Goal: Task Accomplishment & Management: Manage account settings

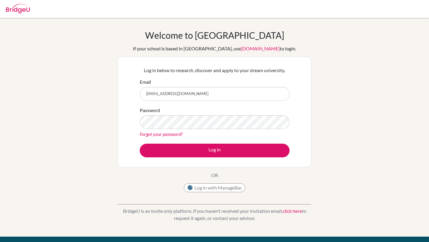
click at [170, 135] on link "Forgot your password?" at bounding box center [161, 134] width 43 height 6
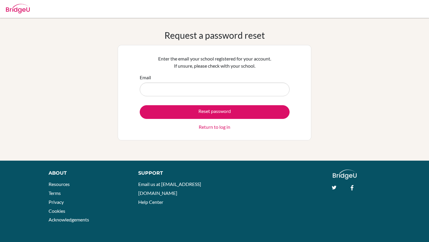
click at [182, 89] on input "Email" at bounding box center [215, 89] width 150 height 14
type input "[EMAIL_ADDRESS][DOMAIN_NAME]"
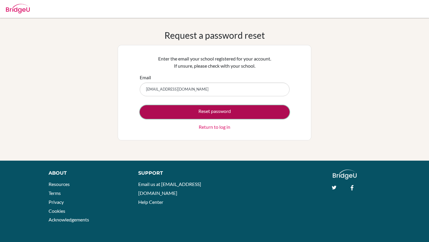
click at [179, 114] on button "Reset password" at bounding box center [215, 112] width 150 height 14
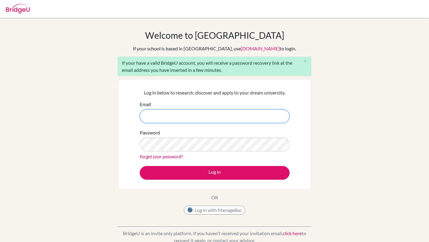
click at [192, 113] on input "Email" at bounding box center [215, 116] width 150 height 14
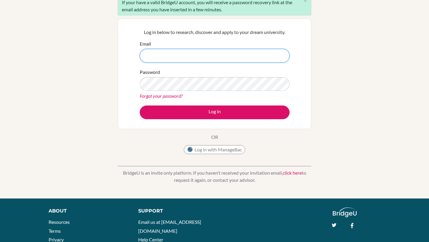
scroll to position [61, 0]
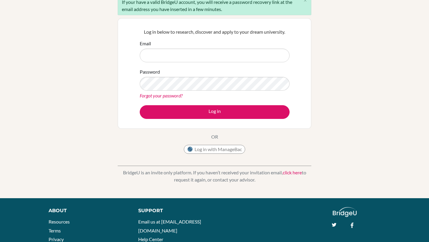
drag, startPoint x: 238, startPoint y: 163, endPoint x: 258, endPoint y: 180, distance: 26.2
click at [258, 180] on div "BridgeU is an invite only platform. If you haven’t received your invitation ema…" at bounding box center [215, 171] width 194 height 29
click at [274, 180] on p "BridgeU is an invite only platform. If you haven’t received your invitation ema…" at bounding box center [215, 176] width 194 height 14
click at [289, 172] on link "click here" at bounding box center [292, 172] width 19 height 6
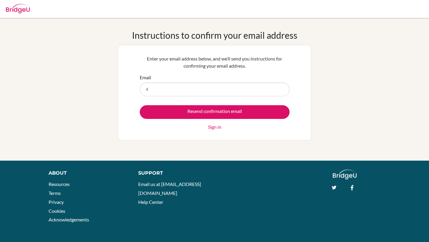
type input "[EMAIL_ADDRESS][DOMAIN_NAME]"
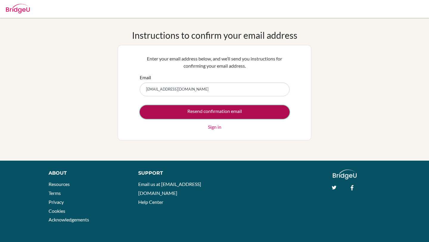
click at [185, 115] on input "Resend confirmation email" at bounding box center [215, 112] width 150 height 14
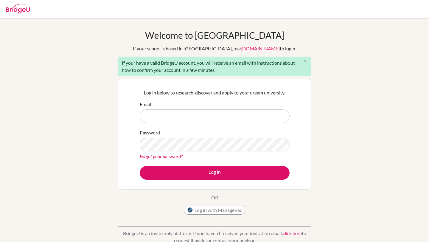
click at [311, 124] on div "Log in below to research, discover and apply to your dream university. Email Pa…" at bounding box center [215, 134] width 194 height 110
click at [201, 117] on input "Email" at bounding box center [215, 116] width 150 height 14
type input "dulgantulga@yahoo.com"
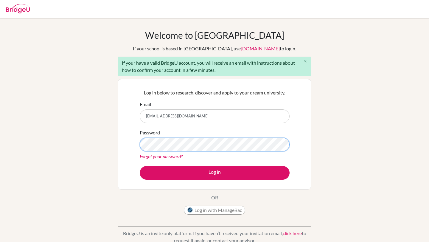
click at [140, 166] on button "Log in" at bounding box center [215, 173] width 150 height 14
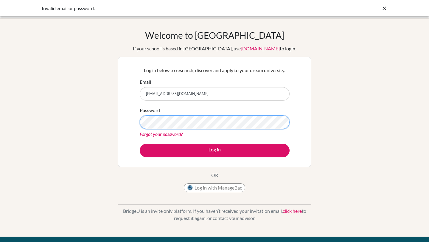
click at [140, 144] on button "Log in" at bounding box center [215, 151] width 150 height 14
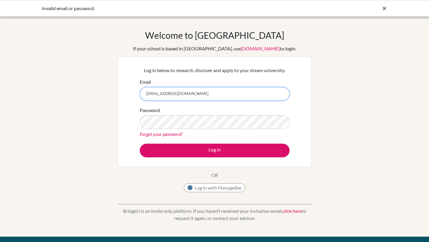
click at [186, 91] on input "[EMAIL_ADDRESS][DOMAIN_NAME]" at bounding box center [215, 94] width 150 height 14
type input "[EMAIL_ADDRESS][DOMAIN_NAME]"
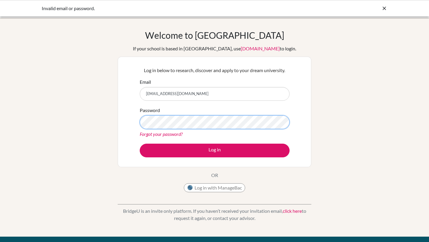
click at [140, 144] on button "Log in" at bounding box center [215, 151] width 150 height 14
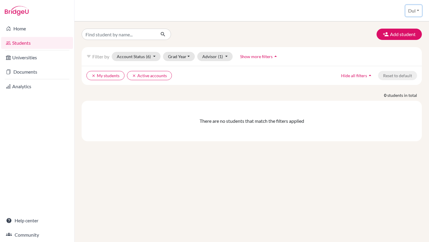
click at [409, 11] on button "Dul" at bounding box center [413, 10] width 16 height 11
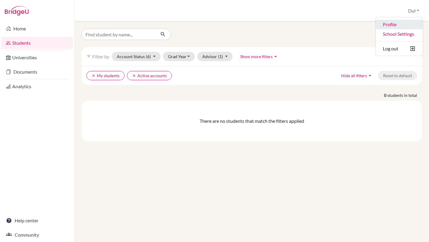
click at [391, 26] on link "Profile" at bounding box center [398, 25] width 47 height 10
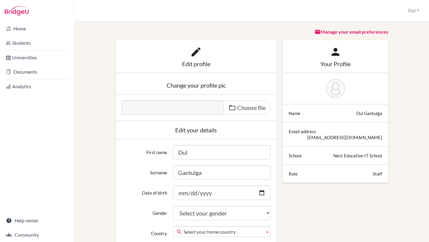
click at [286, 138] on div "Email address [EMAIL_ADDRESS][DOMAIN_NAME]" at bounding box center [335, 134] width 105 height 24
click at [412, 10] on button "Dul" at bounding box center [413, 10] width 16 height 11
click at [395, 31] on link "School Settings" at bounding box center [397, 34] width 47 height 10
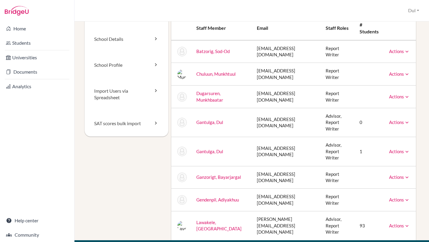
scroll to position [29, 0]
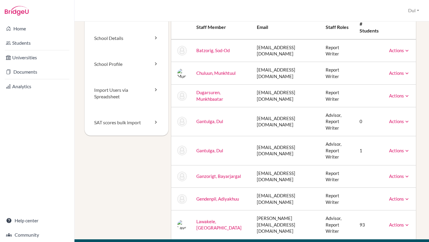
click at [395, 118] on link "Actions" at bounding box center [399, 120] width 21 height 5
click at [395, 148] on link "Actions" at bounding box center [399, 150] width 21 height 5
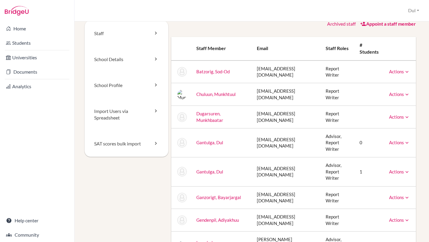
scroll to position [3, 0]
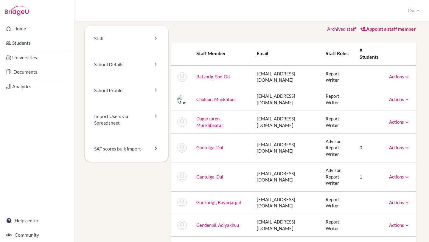
click at [372, 37] on div "Archived staff Appoint a staff member Staff member Email Staff roles # students…" at bounding box center [293, 146] width 251 height 240
click at [113, 39] on link "Staff" at bounding box center [127, 39] width 84 height 26
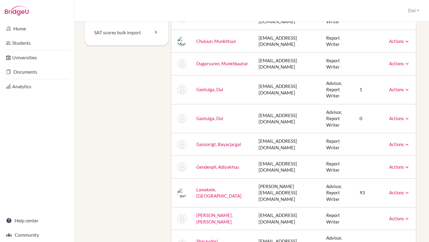
scroll to position [124, 0]
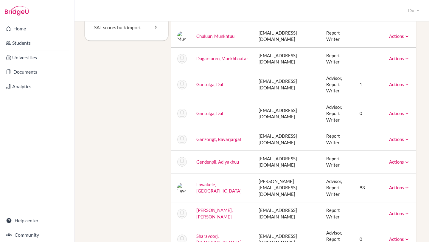
click at [395, 185] on link "Actions" at bounding box center [399, 187] width 21 height 5
click at [338, 173] on td "Advisor, Report Writer" at bounding box center [337, 187] width 33 height 29
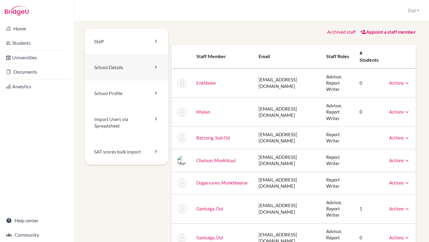
click at [121, 64] on link "School Details" at bounding box center [127, 67] width 84 height 26
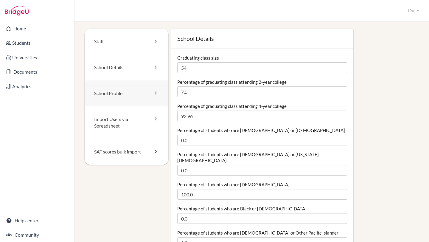
click at [123, 87] on link "School Profile" at bounding box center [127, 93] width 84 height 26
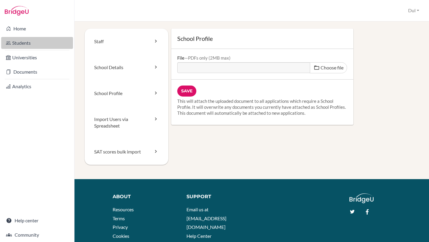
click at [29, 44] on link "Students" at bounding box center [37, 43] width 72 height 12
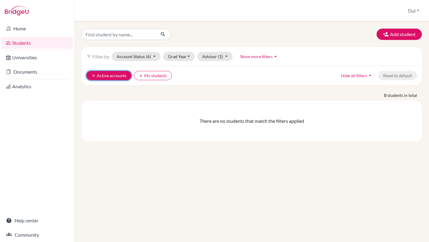
click at [91, 74] on button "clear Active accounts" at bounding box center [108, 75] width 45 height 9
click at [90, 74] on button "clear My students" at bounding box center [105, 75] width 38 height 9
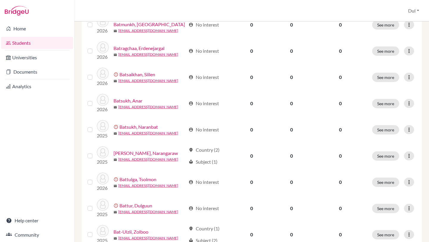
scroll to position [420, 0]
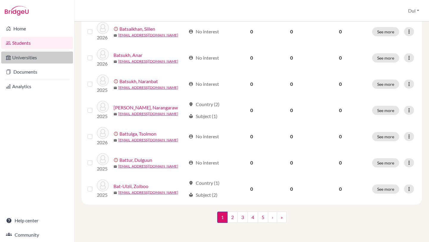
click at [45, 57] on link "Universities" at bounding box center [37, 58] width 72 height 12
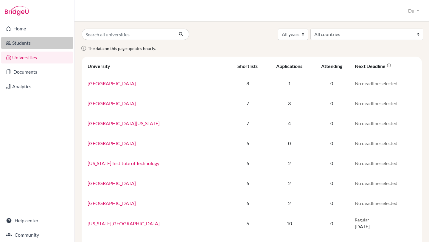
click at [41, 43] on link "Students" at bounding box center [37, 43] width 72 height 12
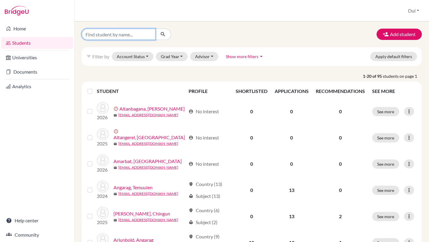
click at [124, 32] on input "Find student by name..." at bounding box center [119, 34] width 74 height 11
type input "test"
click button "submit" at bounding box center [163, 34] width 16 height 11
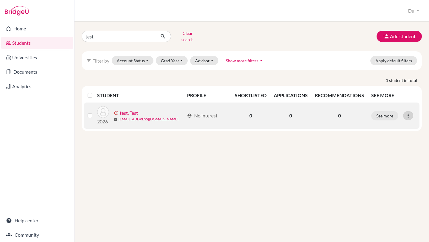
click at [406, 113] on icon at bounding box center [408, 116] width 6 height 6
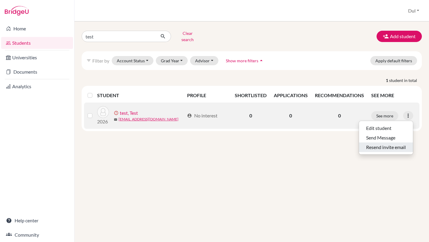
click at [391, 144] on button "Resend invite email" at bounding box center [386, 147] width 54 height 10
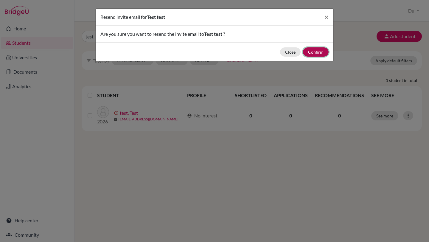
click at [325, 50] on button "Confirm" at bounding box center [316, 51] width 26 height 9
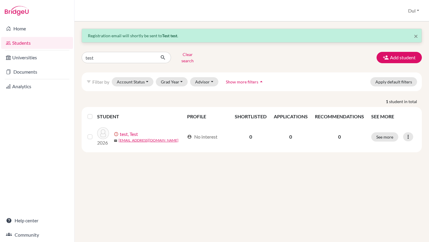
click at [253, 175] on div "× Registration email will shortly be sent to Test test . test Clear search Add …" at bounding box center [251, 131] width 354 height 220
click at [49, 41] on link "Students" at bounding box center [37, 43] width 72 height 12
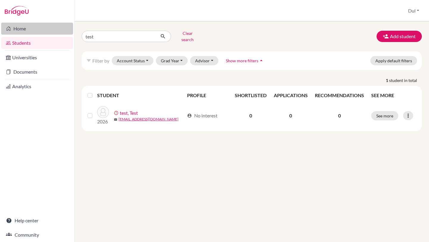
click at [42, 29] on link "Home" at bounding box center [37, 29] width 72 height 12
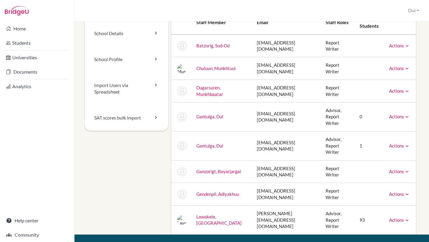
scroll to position [35, 0]
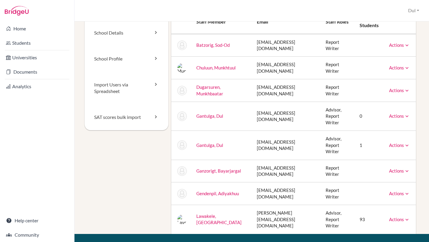
click at [406, 142] on icon at bounding box center [407, 145] width 6 height 6
click at [420, 118] on div "Staff School Details School Profile Import Users via Spreadsheet SAT scores bul…" at bounding box center [252, 114] width 340 height 240
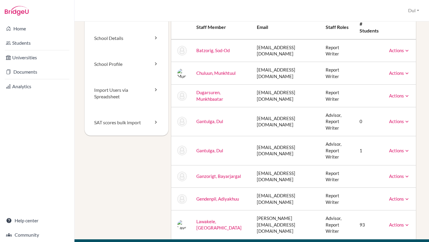
click at [224, 219] on link "Lawakele, [GEOGRAPHIC_DATA]" at bounding box center [218, 225] width 45 height 12
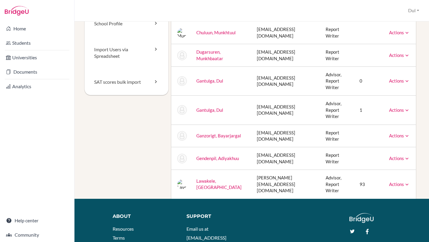
scroll to position [72, 0]
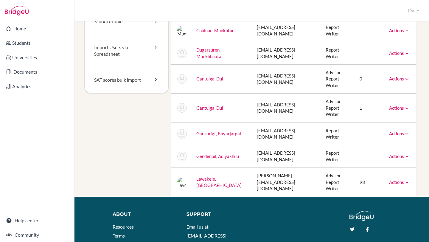
click at [394, 179] on link "Actions" at bounding box center [399, 181] width 21 height 5
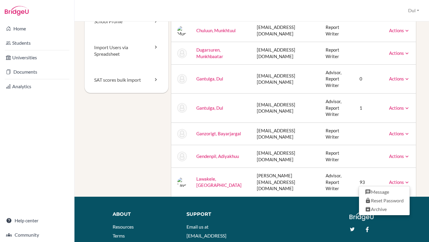
click at [394, 179] on link "Actions" at bounding box center [399, 181] width 21 height 5
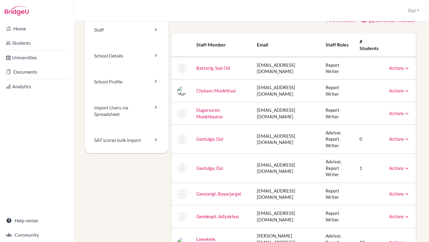
scroll to position [0, 0]
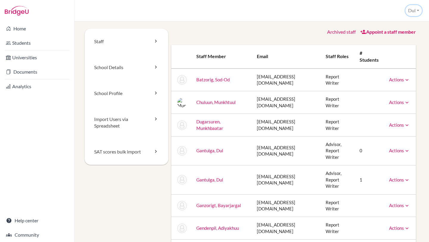
click at [412, 9] on button "Dul" at bounding box center [413, 10] width 16 height 11
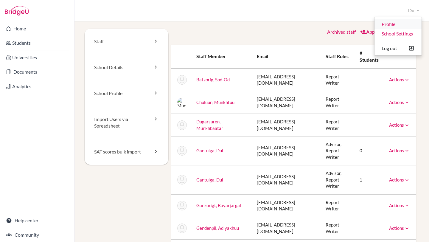
click at [398, 23] on link "Profile" at bounding box center [397, 24] width 47 height 10
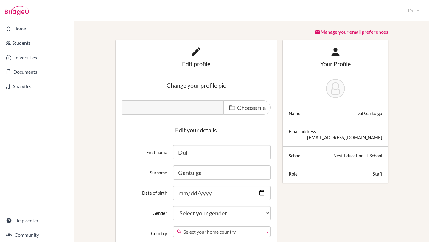
click at [410, 15] on button "Dul" at bounding box center [413, 10] width 16 height 11
click at [395, 34] on link "School Settings" at bounding box center [397, 34] width 47 height 10
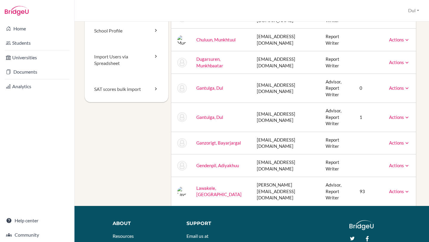
scroll to position [64, 0]
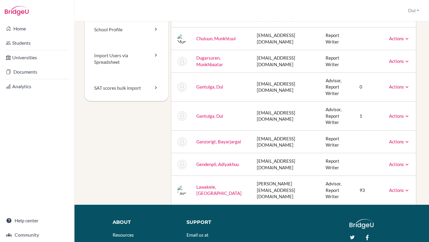
click at [397, 113] on link "Actions" at bounding box center [399, 115] width 21 height 5
click at [417, 99] on div "Archived staff Appoint a staff member Staff member Email Staff roles # students…" at bounding box center [293, 85] width 251 height 240
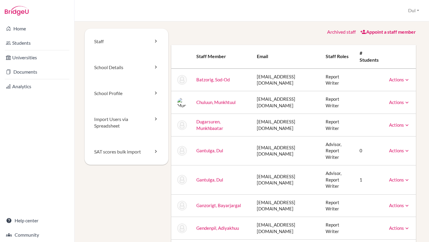
click at [385, 30] on link "Appoint a staff member" at bounding box center [388, 32] width 56 height 6
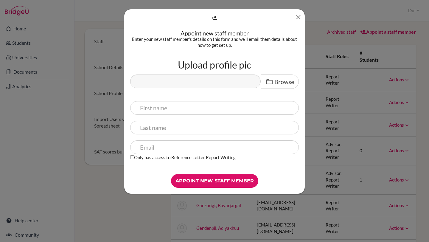
click at [301, 18] on icon "Close" at bounding box center [297, 16] width 7 height 7
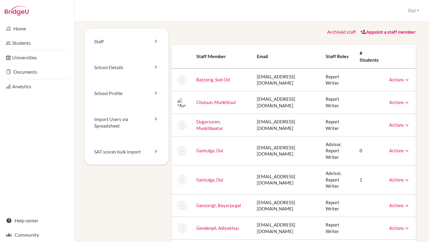
click at [306, 53] on th "Email" at bounding box center [286, 57] width 69 height 24
